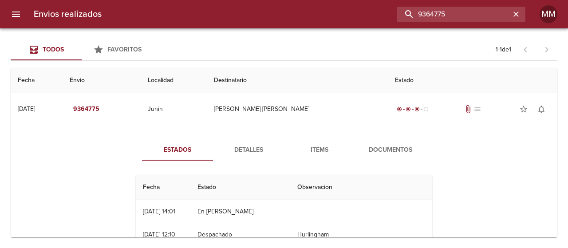
scroll to position [53, 0]
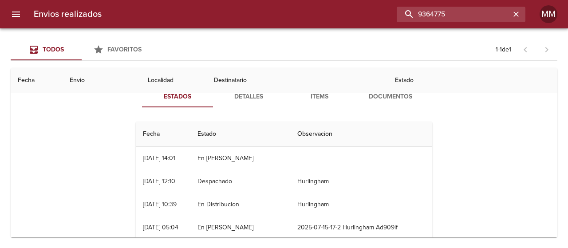
click at [471, 15] on input "9364775" at bounding box center [454, 15] width 114 height 16
paste input "[PERSON_NAME] [PERSON_NAME] ML"
type input "[PERSON_NAME] [PERSON_NAME] ML"
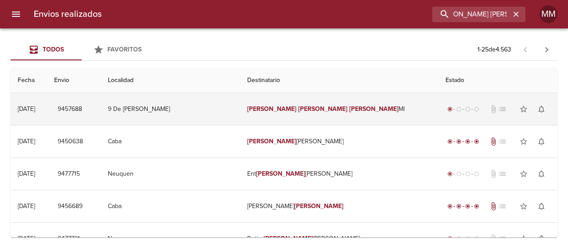
scroll to position [0, 0]
click at [385, 104] on td "[PERSON_NAME] [PERSON_NAME] [PERSON_NAME]" at bounding box center [339, 109] width 198 height 32
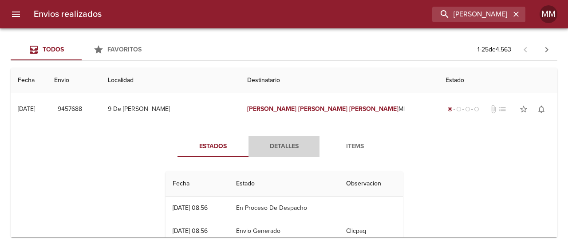
click at [290, 146] on span "Detalles" at bounding box center [284, 146] width 60 height 11
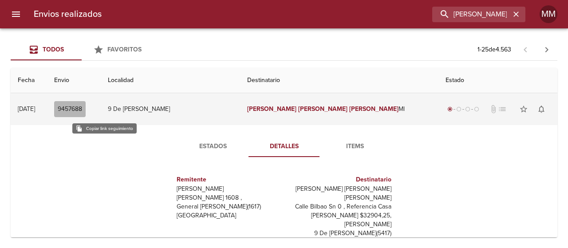
click at [82, 108] on span "9457688" at bounding box center [70, 109] width 24 height 11
click at [82, 111] on span "9457688" at bounding box center [70, 109] width 24 height 11
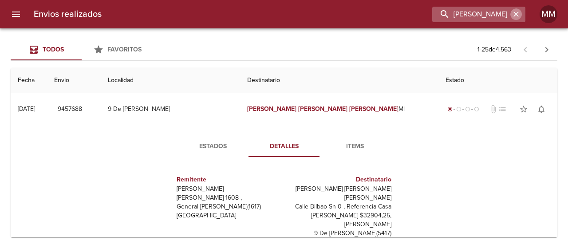
click at [512, 16] on icon "button" at bounding box center [516, 14] width 9 height 9
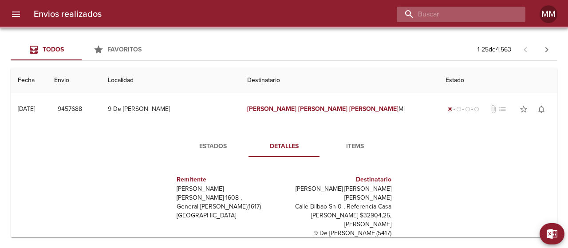
click at [493, 19] on input "buscar" at bounding box center [454, 15] width 114 height 16
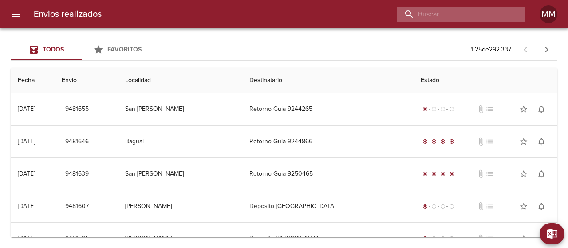
click at [493, 19] on input "buscar" at bounding box center [454, 15] width 114 height 16
paste input "[PERSON_NAME] [PERSON_NAME] SANTA [PERSON_NAME]"
type input "[PERSON_NAME] [PERSON_NAME] SANTA [PERSON_NAME]"
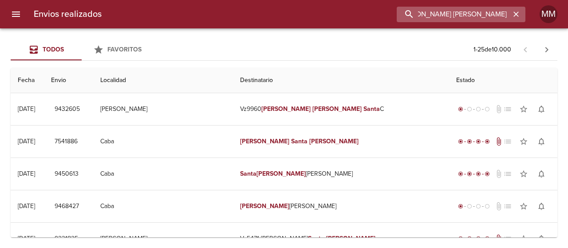
click at [435, 20] on input "[PERSON_NAME] [PERSON_NAME] SANTA [PERSON_NAME]" at bounding box center [454, 15] width 114 height 16
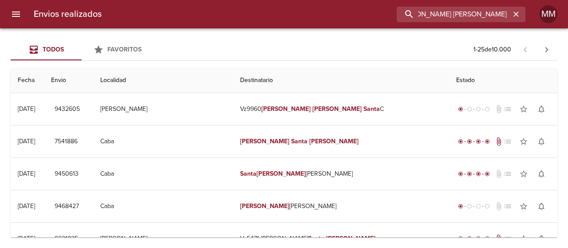
scroll to position [0, 0]
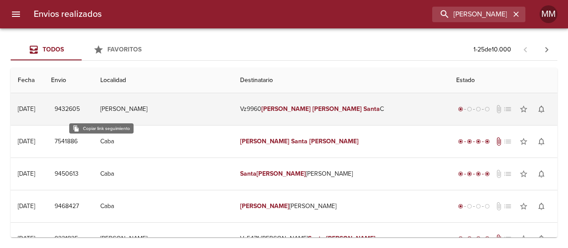
click at [80, 111] on span "9432605" at bounding box center [67, 109] width 25 height 11
